Goal: Use online tool/utility: Utilize a website feature to perform a specific function

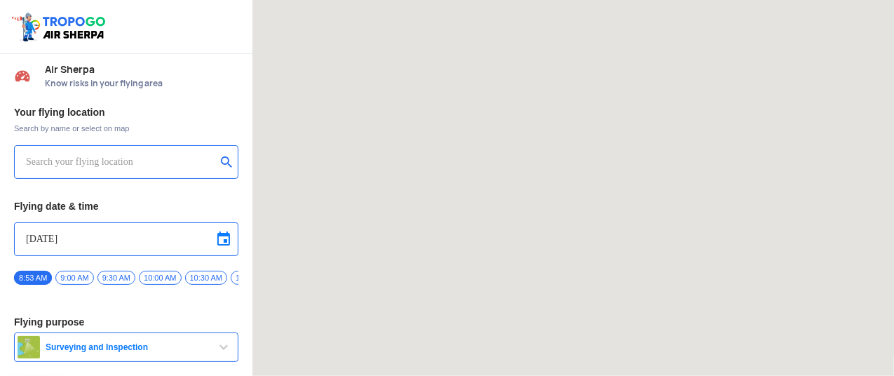
type input "Asteria A200"
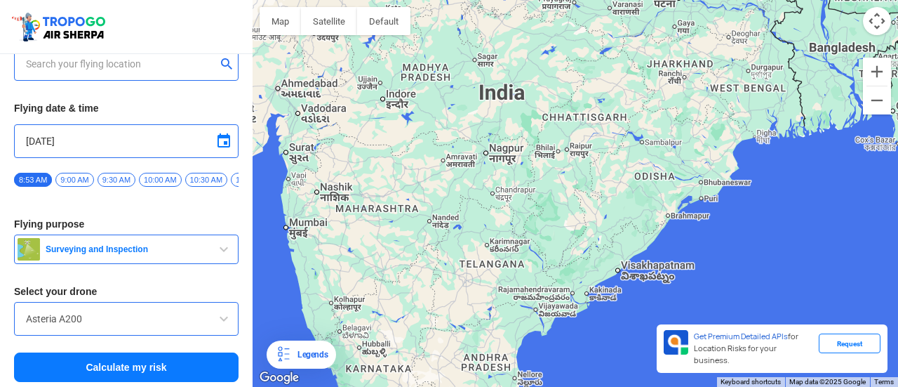
scroll to position [105, 0]
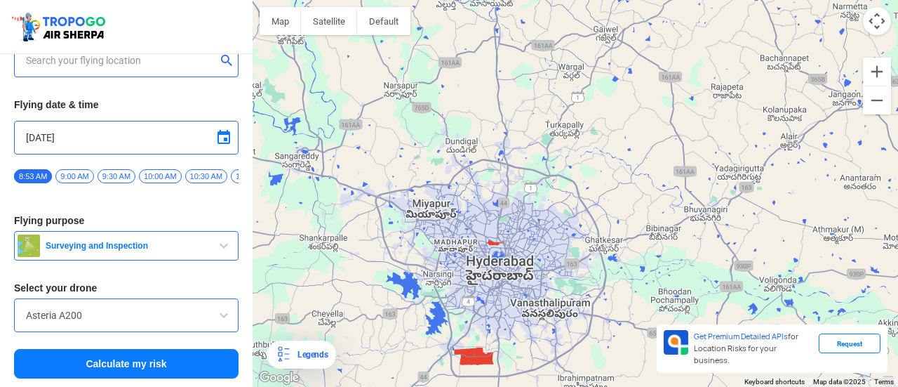
click at [473, 357] on div at bounding box center [575, 193] width 645 height 387
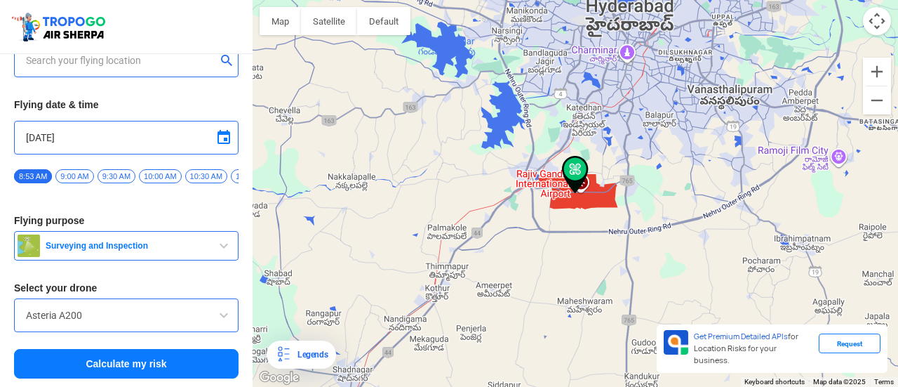
type input "[GEOGRAPHIC_DATA], [GEOGRAPHIC_DATA], [GEOGRAPHIC_DATA]"
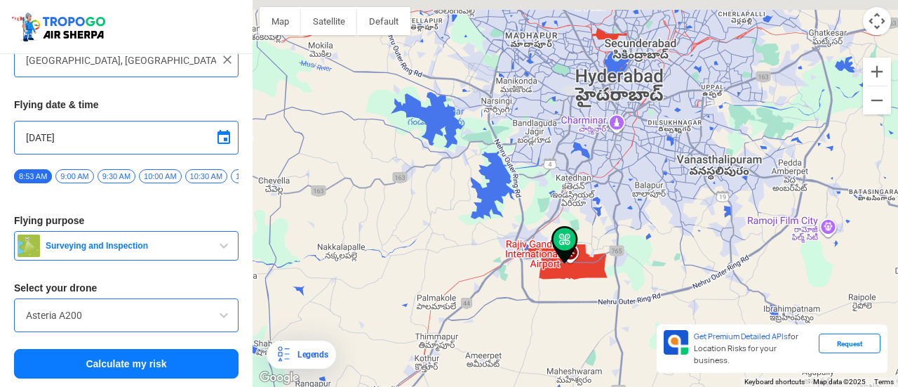
drag, startPoint x: 502, startPoint y: 215, endPoint x: 484, endPoint y: 321, distance: 106.8
click at [487, 323] on div at bounding box center [575, 193] width 645 height 387
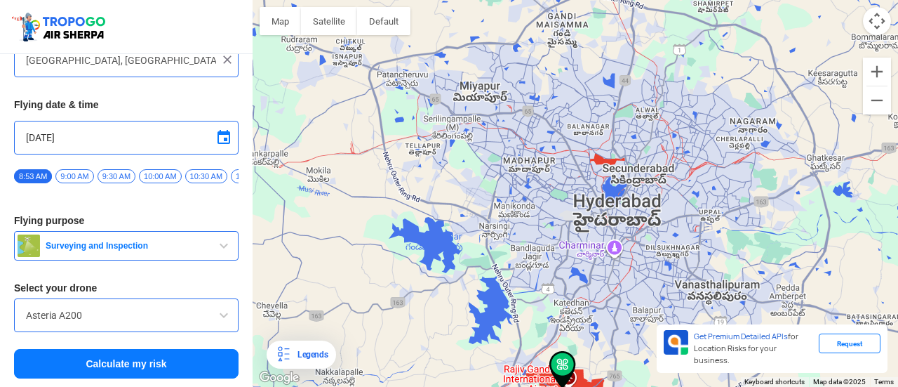
drag, startPoint x: 492, startPoint y: 189, endPoint x: 496, endPoint y: 276, distance: 87.8
click at [496, 276] on div at bounding box center [575, 193] width 645 height 387
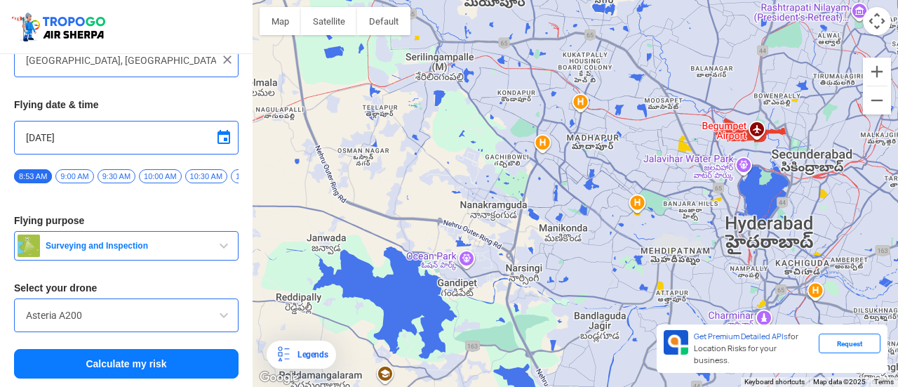
click at [480, 194] on div at bounding box center [575, 193] width 645 height 387
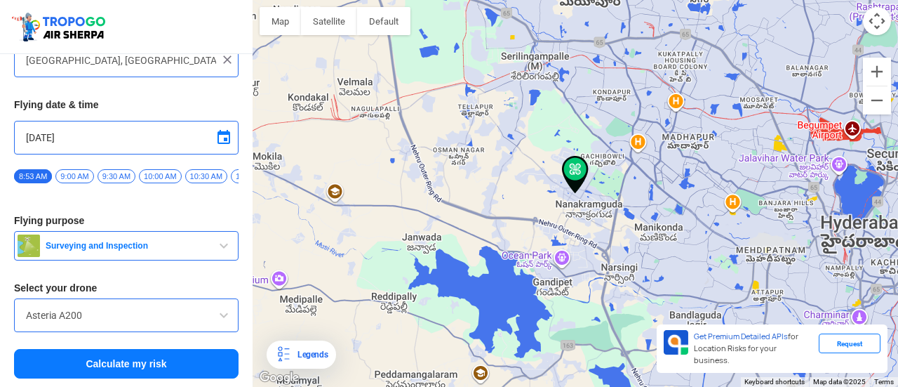
click at [164, 358] on button "Calculate my risk" at bounding box center [126, 363] width 224 height 29
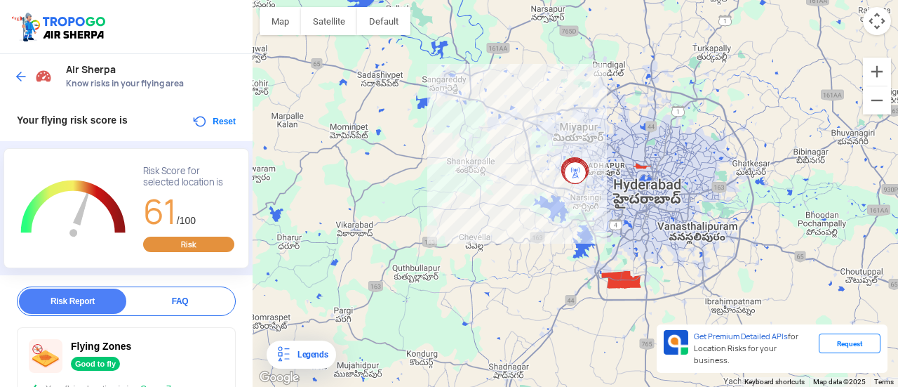
drag, startPoint x: 562, startPoint y: 207, endPoint x: 509, endPoint y: 273, distance: 84.8
click at [509, 273] on div at bounding box center [575, 193] width 645 height 387
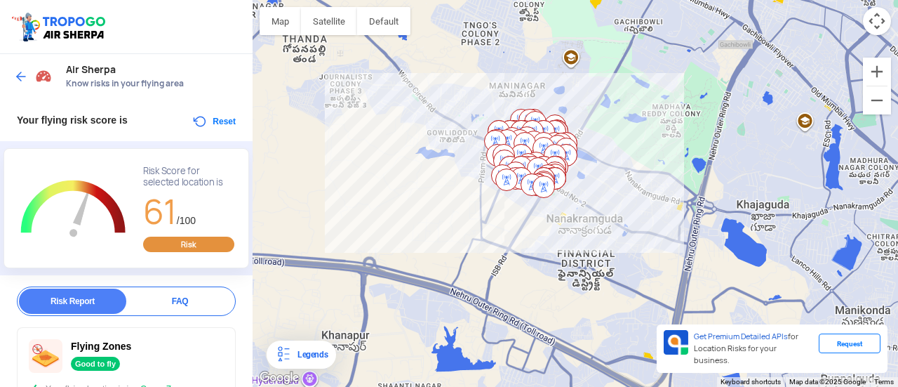
drag, startPoint x: 505, startPoint y: 203, endPoint x: 499, endPoint y: 218, distance: 16.7
click at [499, 218] on div at bounding box center [575, 193] width 645 height 387
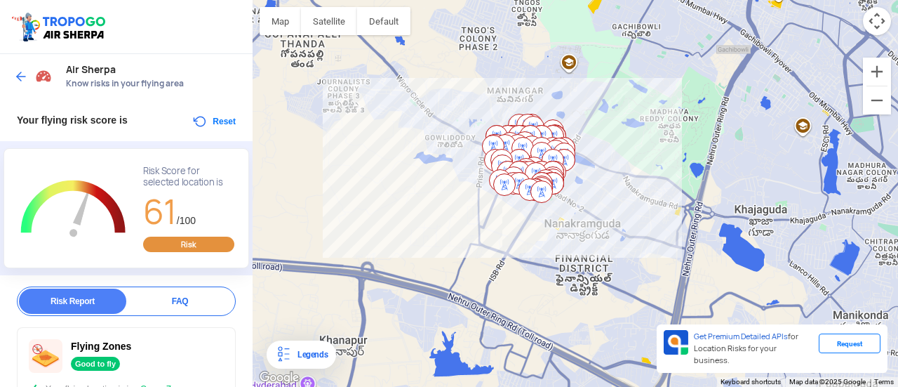
click at [576, 197] on div at bounding box center [575, 193] width 645 height 387
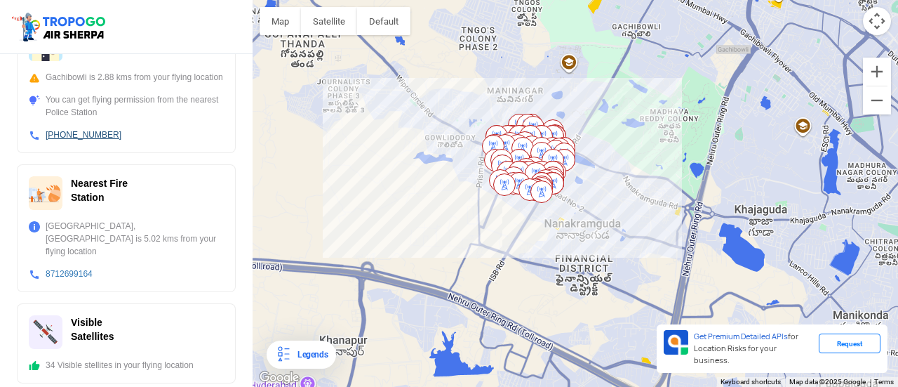
scroll to position [616, 0]
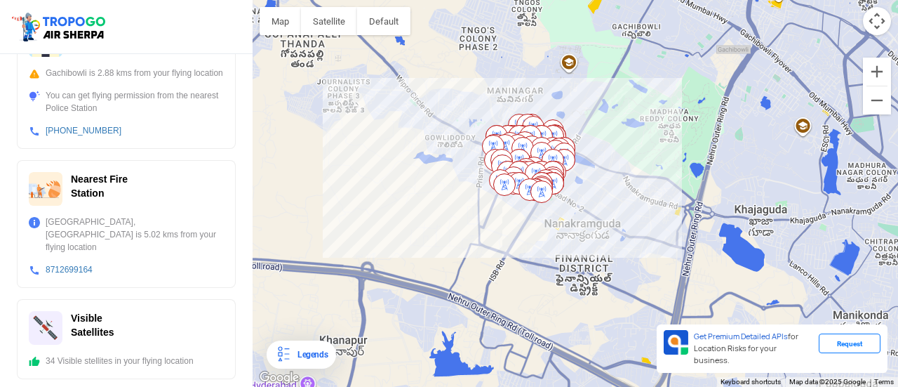
click at [596, 194] on div at bounding box center [575, 193] width 645 height 387
click at [598, 232] on div at bounding box center [575, 193] width 645 height 387
